Goal: Browse casually: Explore the website without a specific task or goal

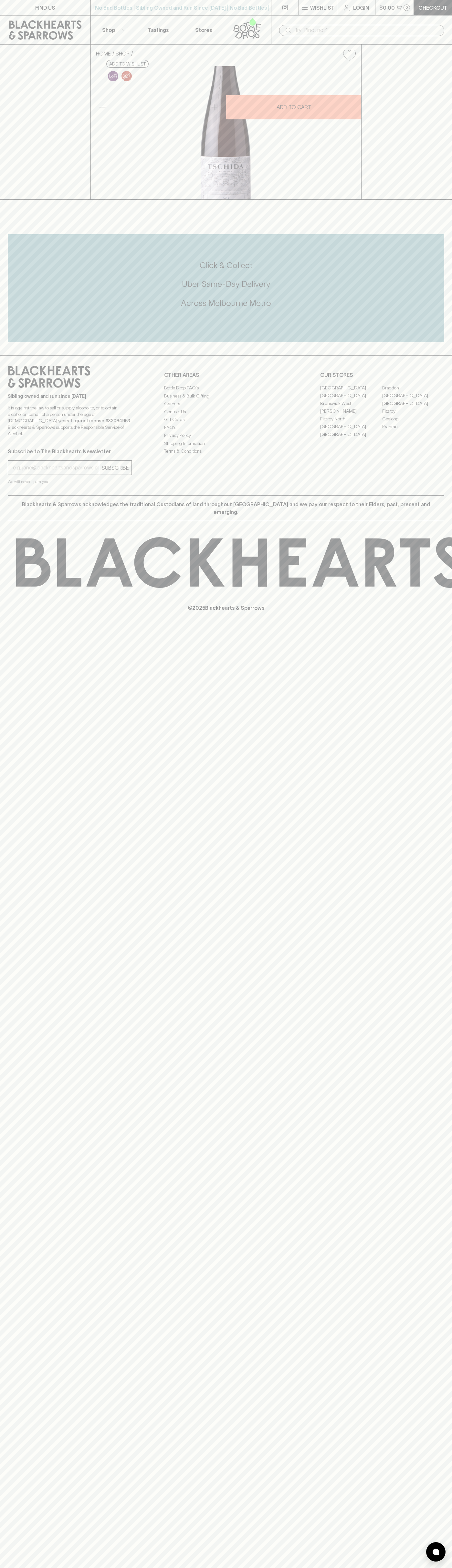
click at [438, 342] on div "Click & Collect Uber Same-Day Delivery Across [GEOGRAPHIC_DATA] Metro" at bounding box center [226, 289] width 436 height 108
click at [337, 1567] on html "FIND US | No Bad Bottles | Sibling Owned and Run Since 2006 | No Bad Bottles | …" at bounding box center [226, 784] width 452 height 1568
click at [15, 1141] on div "FIND US | No Bad Bottles | Sibling Owned and Run Since 2006 | No Bad Bottles | …" at bounding box center [226, 784] width 452 height 1568
